Goal: Transaction & Acquisition: Book appointment/travel/reservation

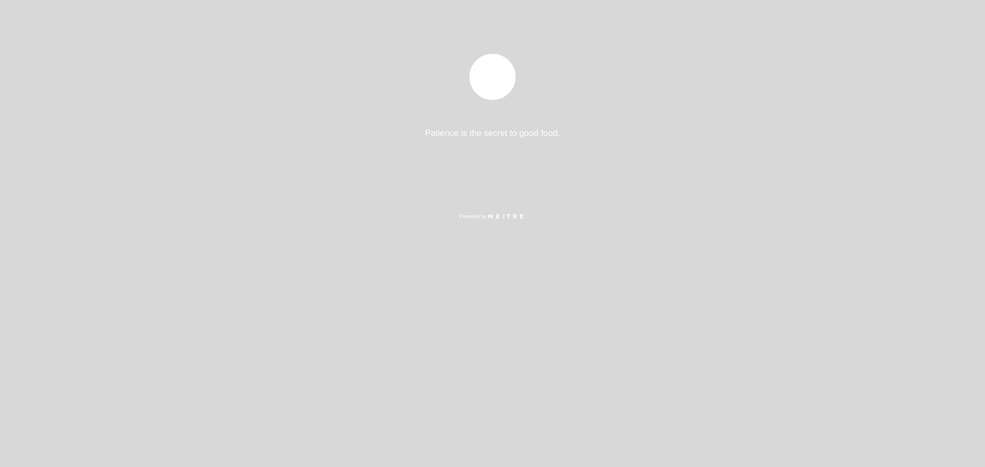
select select "pt"
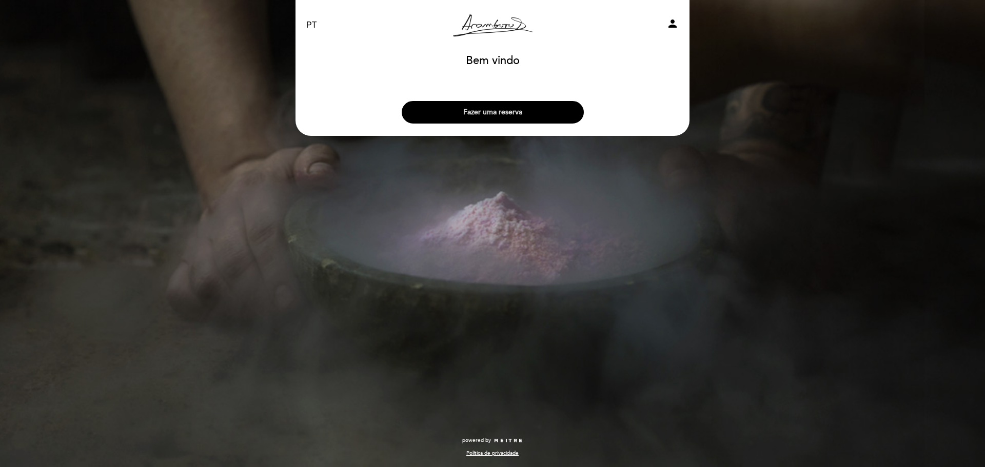
click at [507, 111] on button "Fazer uma reserva" at bounding box center [493, 112] width 182 height 23
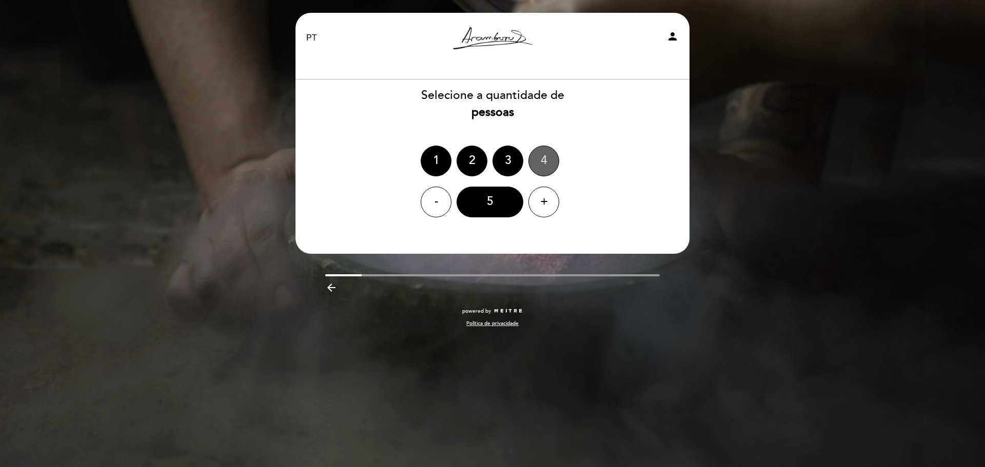
click at [541, 152] on div "4" at bounding box center [543, 161] width 31 height 31
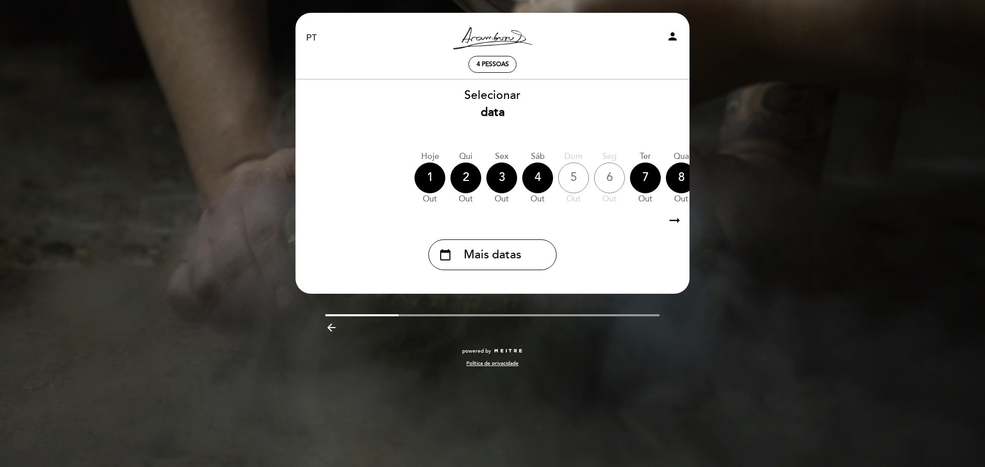
click at [674, 219] on icon "arrow_right_alt" at bounding box center [674, 221] width 15 height 22
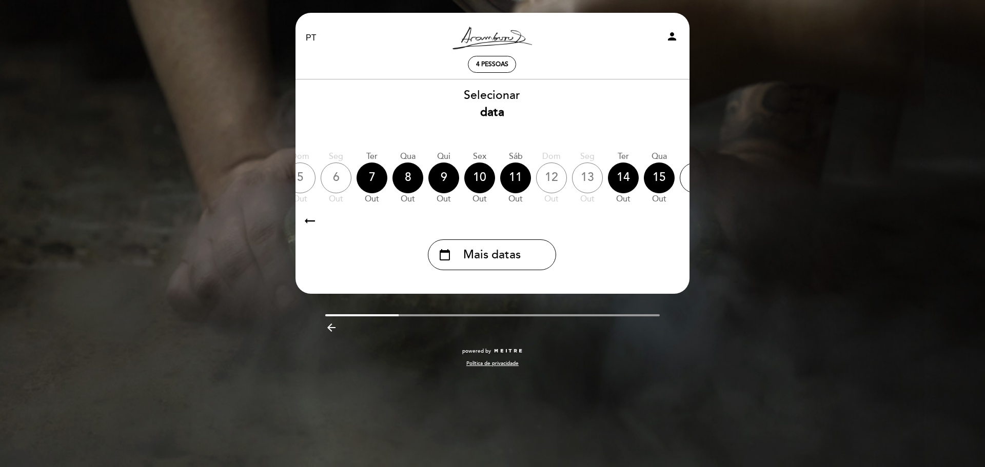
scroll to position [0, 299]
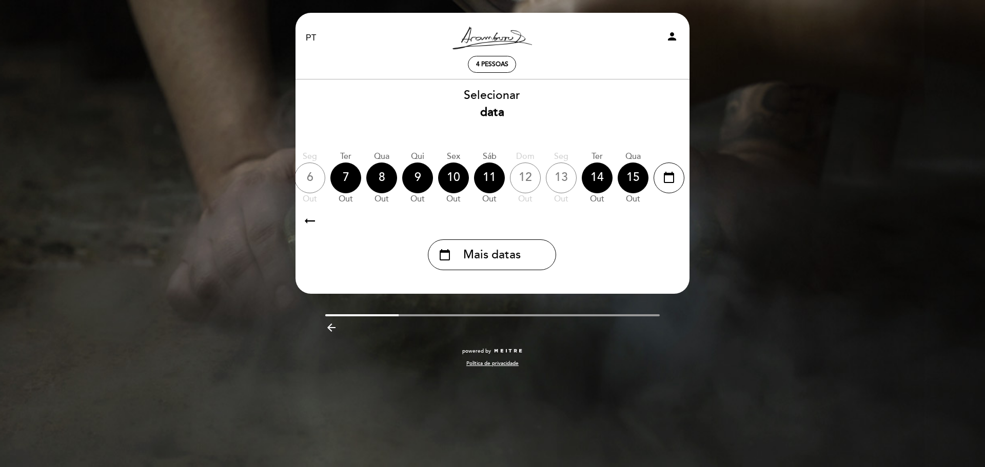
click at [674, 219] on icon "arrow_right_alt" at bounding box center [673, 221] width 15 height 22
click at [670, 176] on icon "calendar_today" at bounding box center [669, 177] width 12 height 17
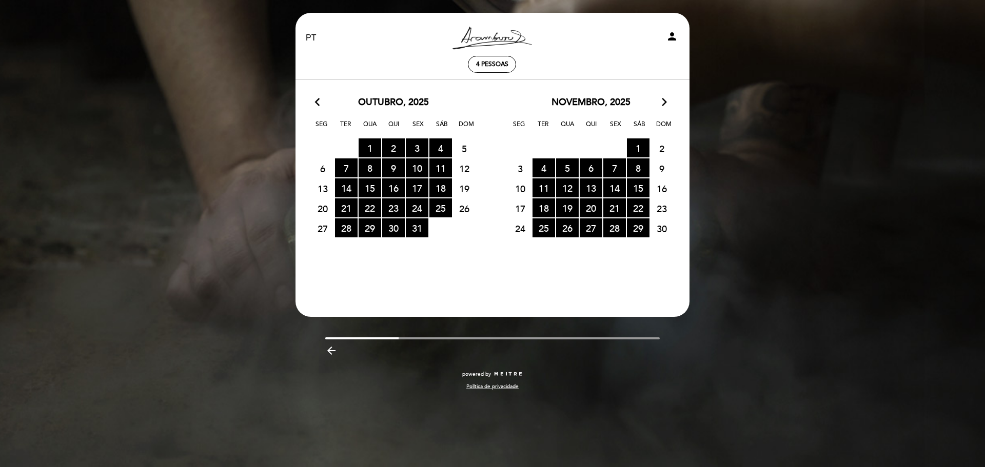
click at [664, 99] on icon "arrow_forward_ios" at bounding box center [664, 102] width 9 height 13
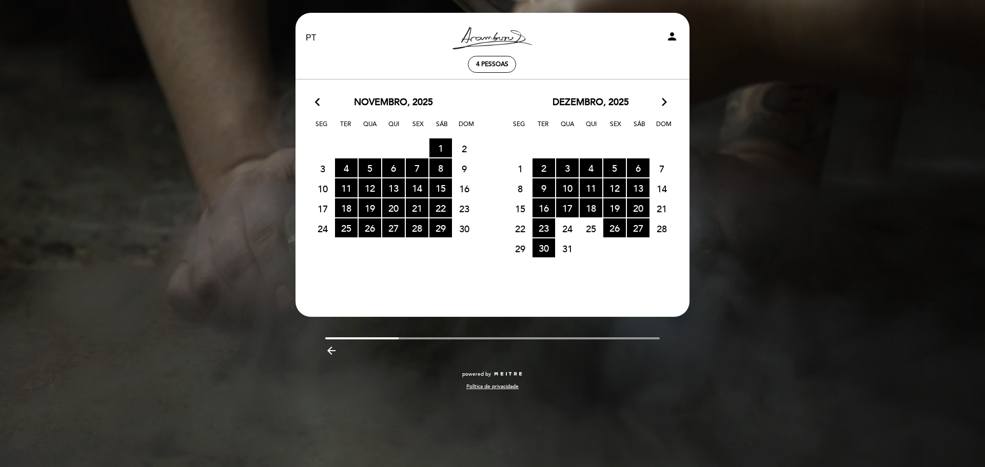
click at [321, 99] on icon "arrow_back_ios" at bounding box center [319, 102] width 9 height 13
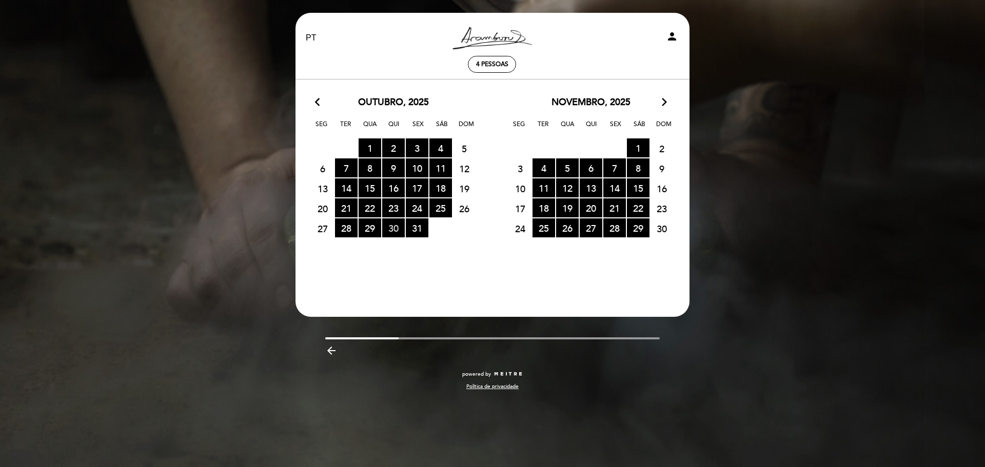
click at [394, 228] on span "30 RESERVAS DISPONÍVEIS" at bounding box center [393, 228] width 23 height 19
